Goal: Information Seeking & Learning: Check status

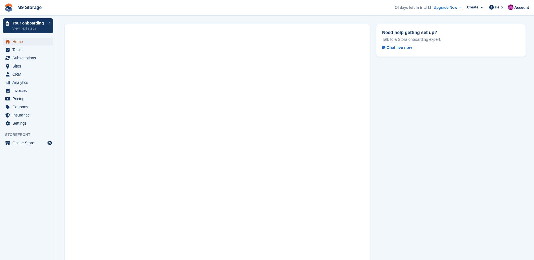
click at [32, 43] on span "Home" at bounding box center [29, 42] width 34 height 8
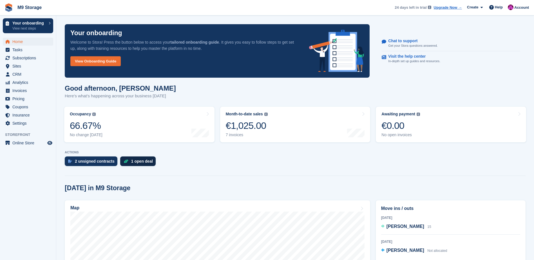
click at [139, 164] on div "1 open deal" at bounding box center [142, 161] width 22 height 5
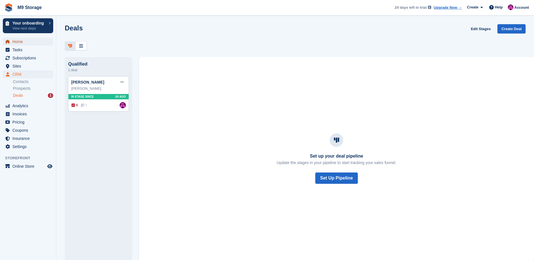
click at [23, 43] on span "Home" at bounding box center [29, 42] width 34 height 8
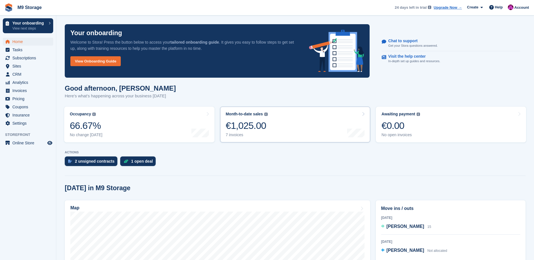
click at [282, 131] on link "Month-to-date sales The sum of all finalised invoices generated this month to d…" at bounding box center [295, 125] width 150 height 36
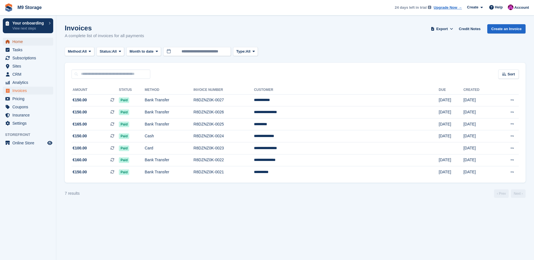
click at [12, 40] on link "Home" at bounding box center [28, 42] width 50 height 8
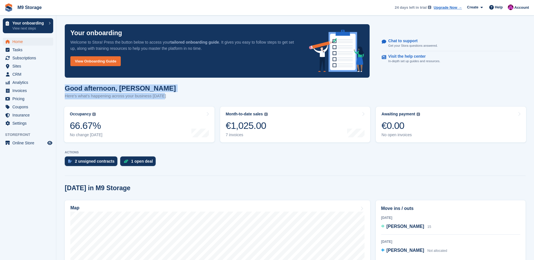
drag, startPoint x: 161, startPoint y: 98, endPoint x: 66, endPoint y: 90, distance: 95.5
click at [66, 90] on div "Good afternoon, John Here's what's happening across your business today" at bounding box center [120, 92] width 111 height 15
click at [242, 128] on div "€1,025.00" at bounding box center [247, 126] width 42 height 12
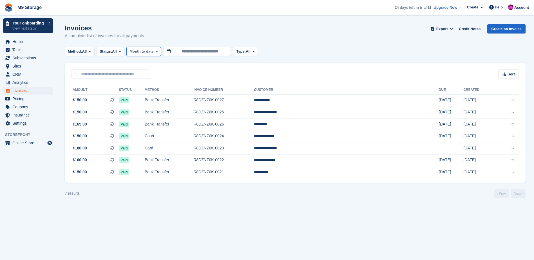
click at [156, 50] on button "Month to date" at bounding box center [143, 51] width 35 height 9
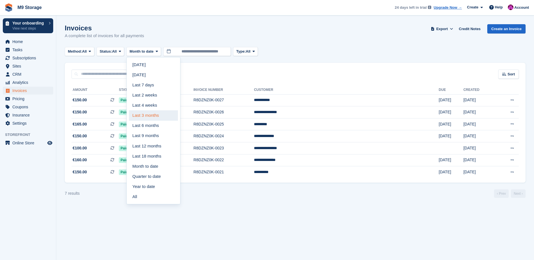
click at [156, 117] on link "Last 3 months" at bounding box center [153, 115] width 49 height 10
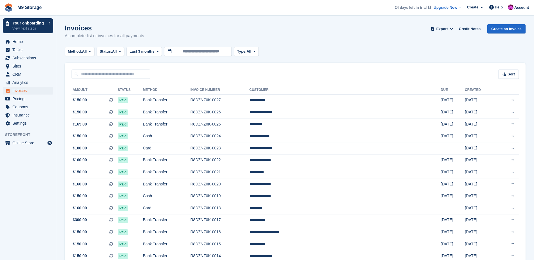
click at [265, 32] on div "Invoices A complete list of invoices for all payments Export Export Invoices Ex…" at bounding box center [295, 35] width 461 height 22
